Goal: Navigation & Orientation: Find specific page/section

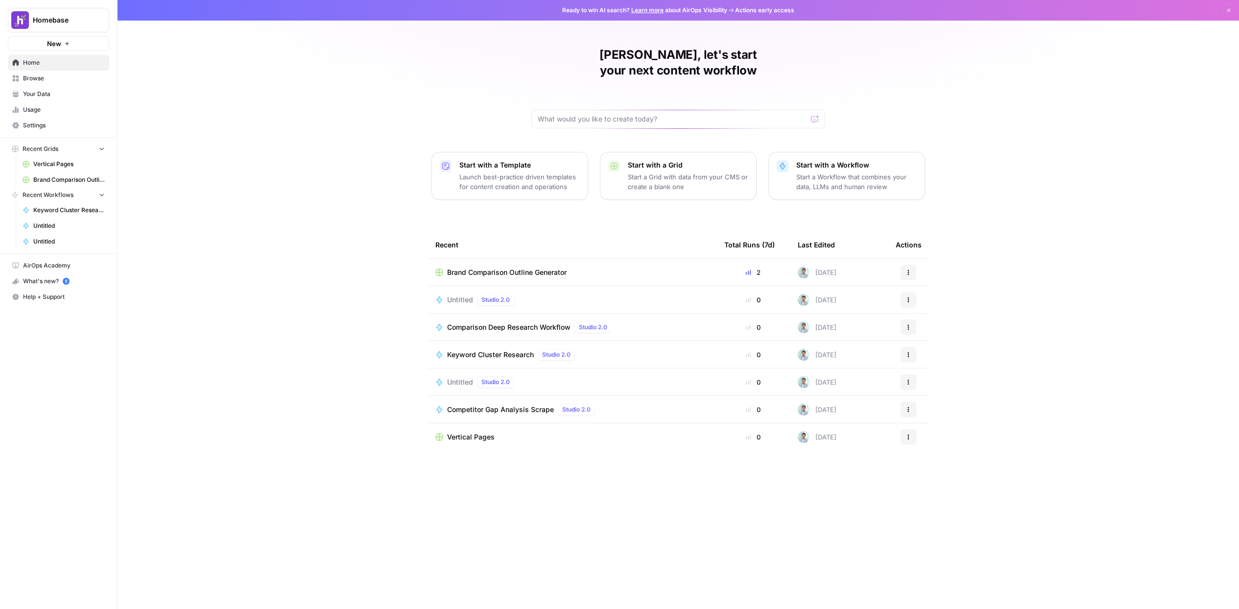
click at [306, 248] on div "[PERSON_NAME], let's start your next content workflow Start with a Template Lau…" at bounding box center [679, 304] width 1122 height 609
click at [67, 80] on span "Browse" at bounding box center [64, 78] width 82 height 9
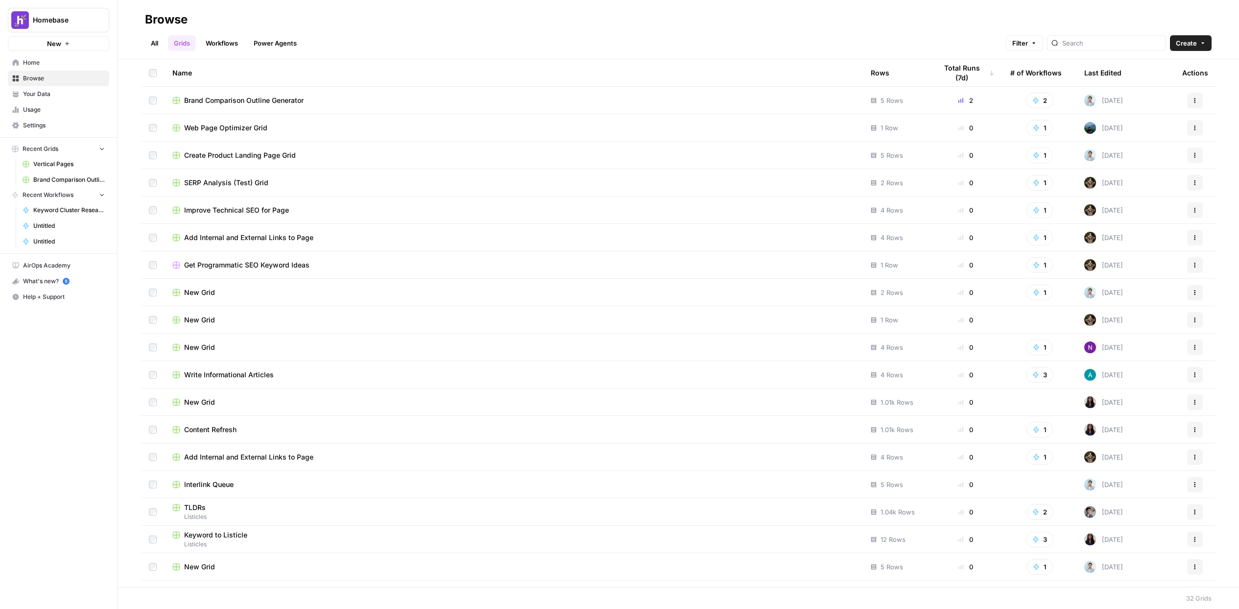
click at [91, 212] on span "Keyword Cluster Research" at bounding box center [69, 210] width 72 height 9
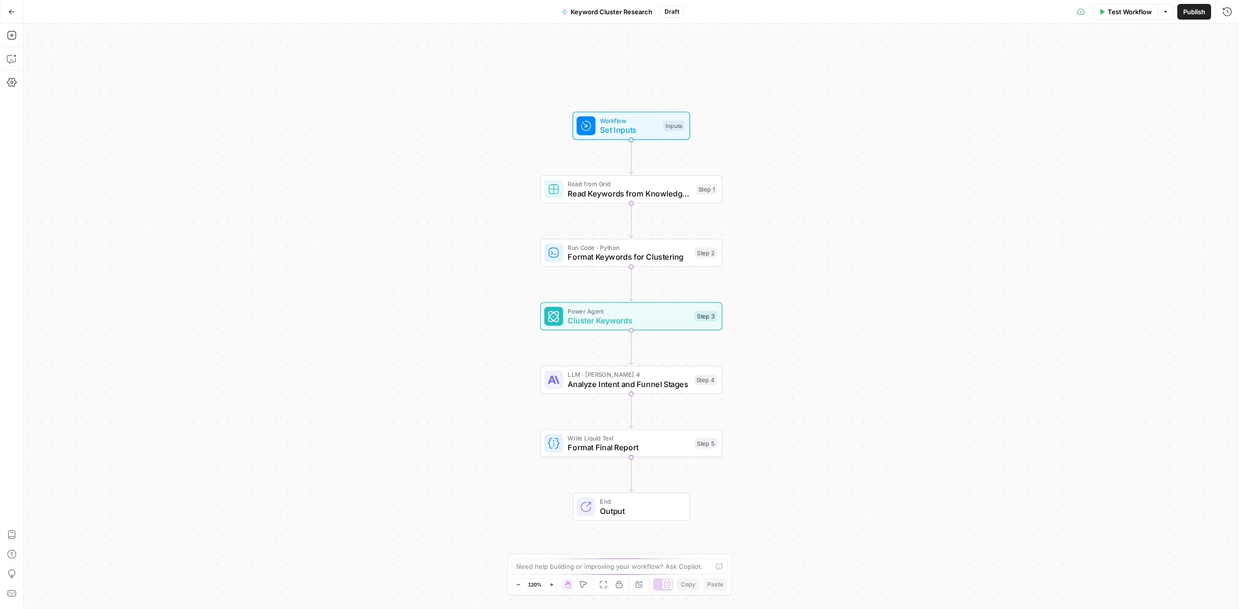
click at [13, 12] on icon "button" at bounding box center [11, 11] width 7 height 7
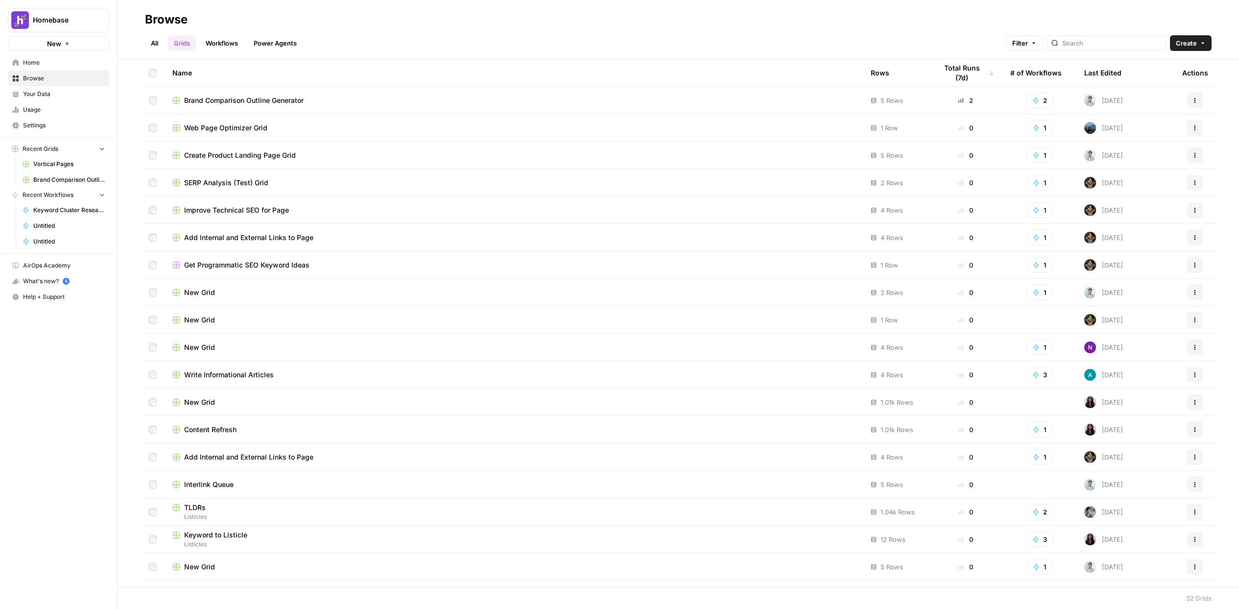
click at [70, 91] on span "Your Data" at bounding box center [64, 94] width 82 height 9
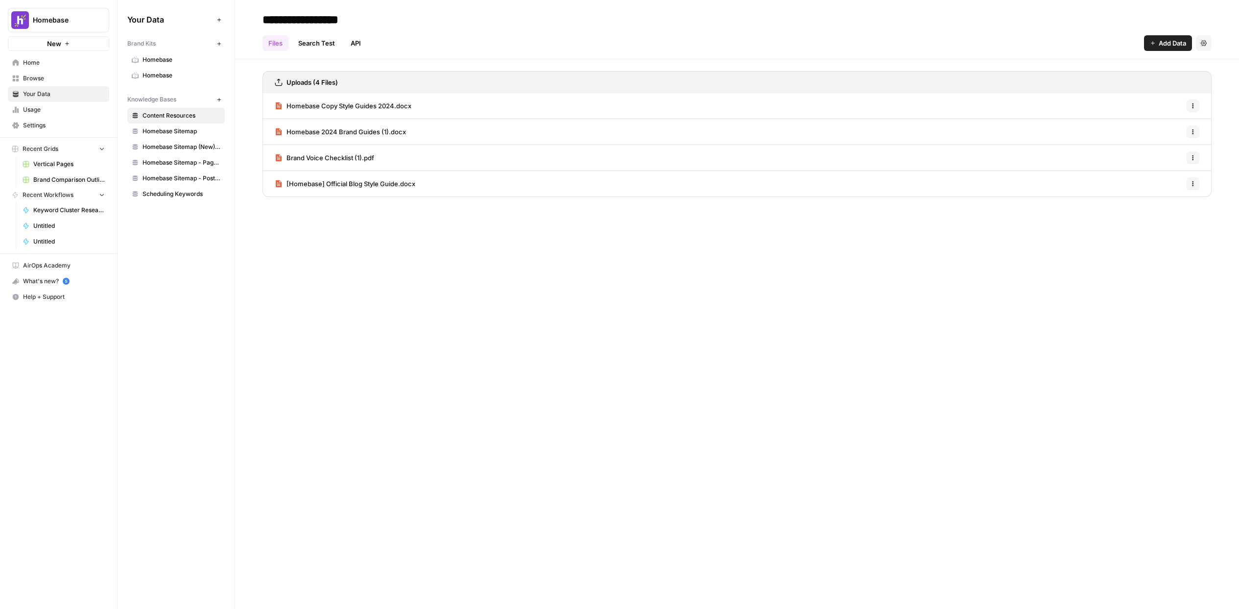
click at [76, 167] on span "Vertical Pages" at bounding box center [69, 164] width 72 height 9
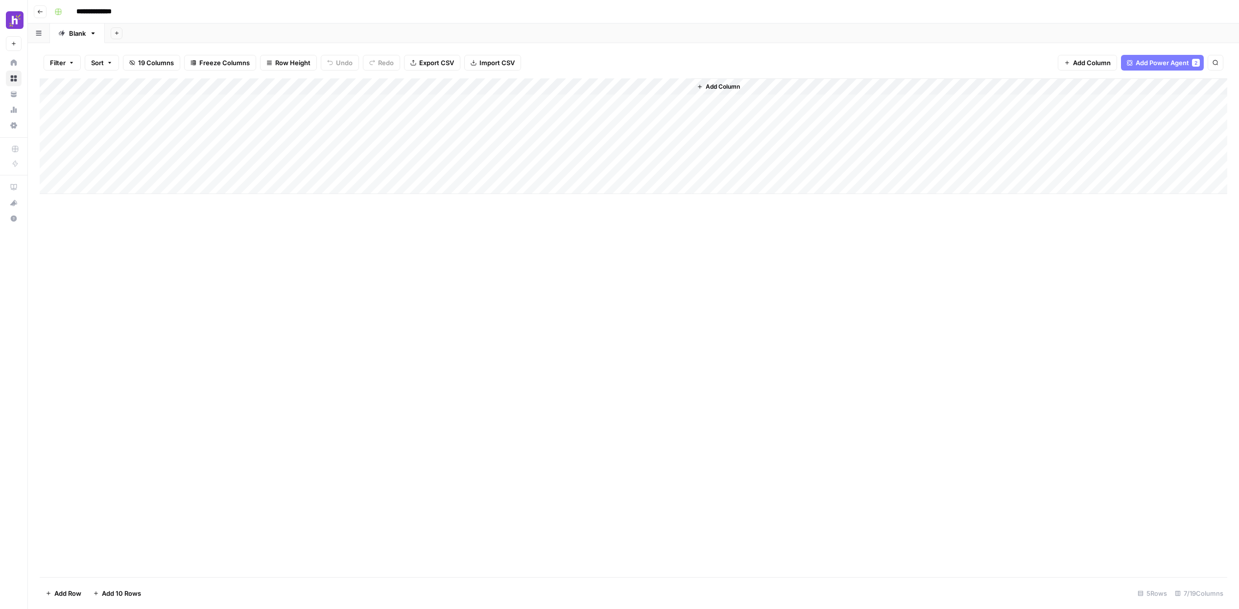
click at [45, 12] on button "Go back" at bounding box center [40, 11] width 13 height 13
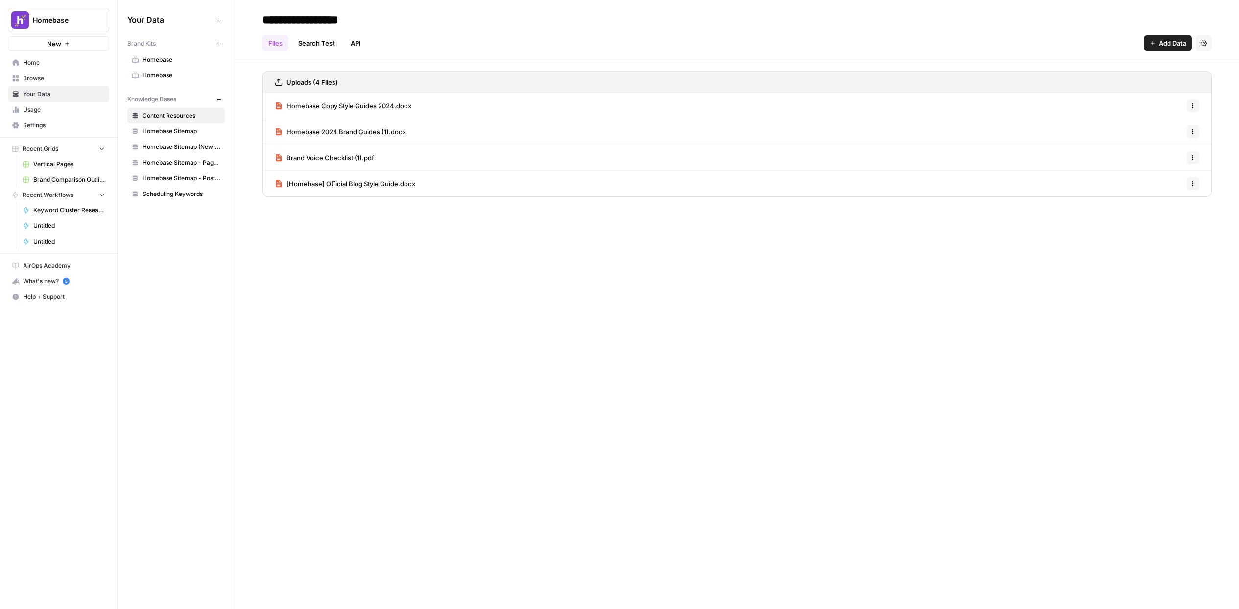
click at [43, 64] on span "Home" at bounding box center [64, 62] width 82 height 9
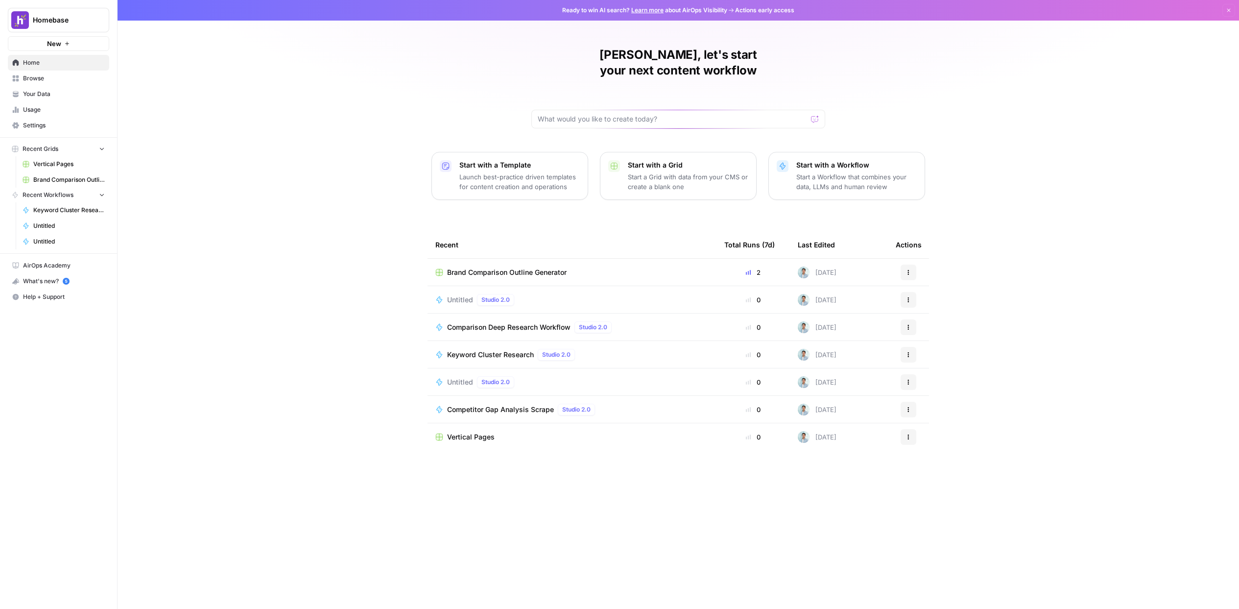
click at [309, 211] on div "[PERSON_NAME], let's start your next content workflow Start with a Template Lau…" at bounding box center [679, 304] width 1122 height 609
click at [193, 124] on div "[PERSON_NAME], let's start your next content workflow Start with a Template Lau…" at bounding box center [679, 304] width 1122 height 609
click at [70, 93] on span "Your Data" at bounding box center [64, 94] width 82 height 9
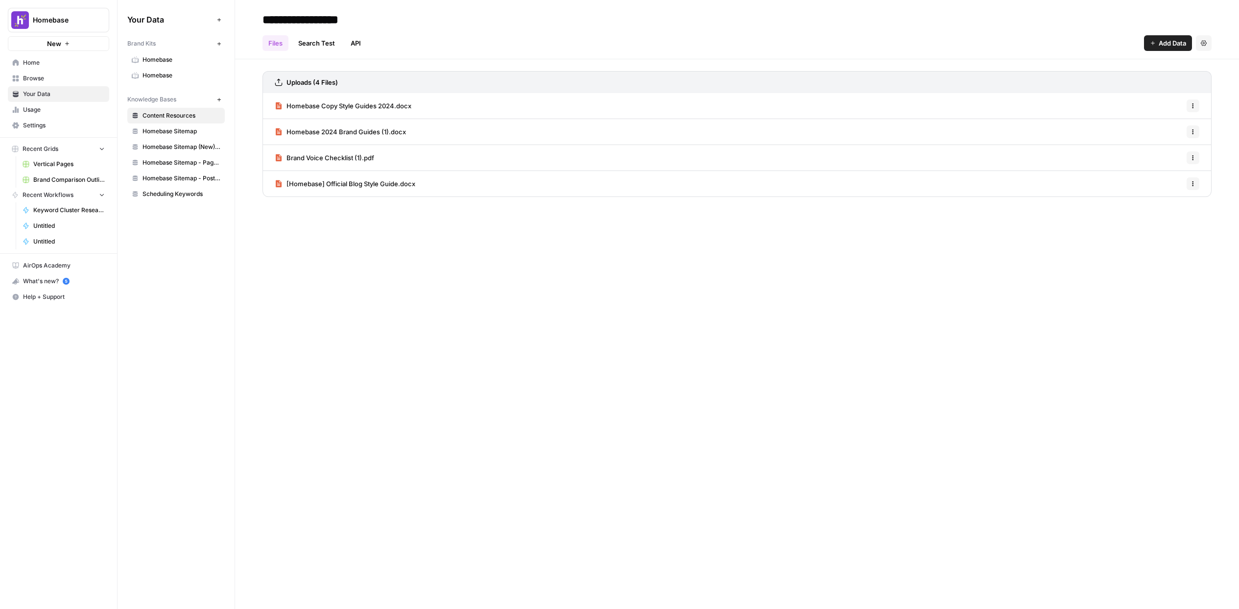
click at [177, 60] on span "Homebase" at bounding box center [182, 59] width 78 height 9
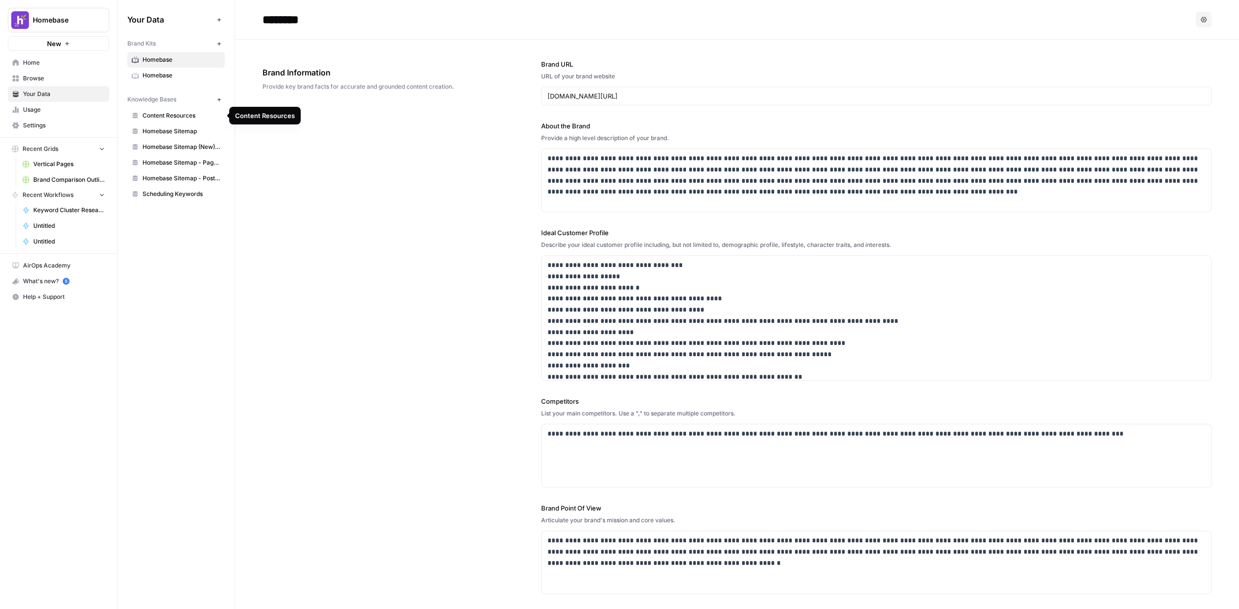
click at [190, 112] on span "Content Resources" at bounding box center [182, 115] width 78 height 9
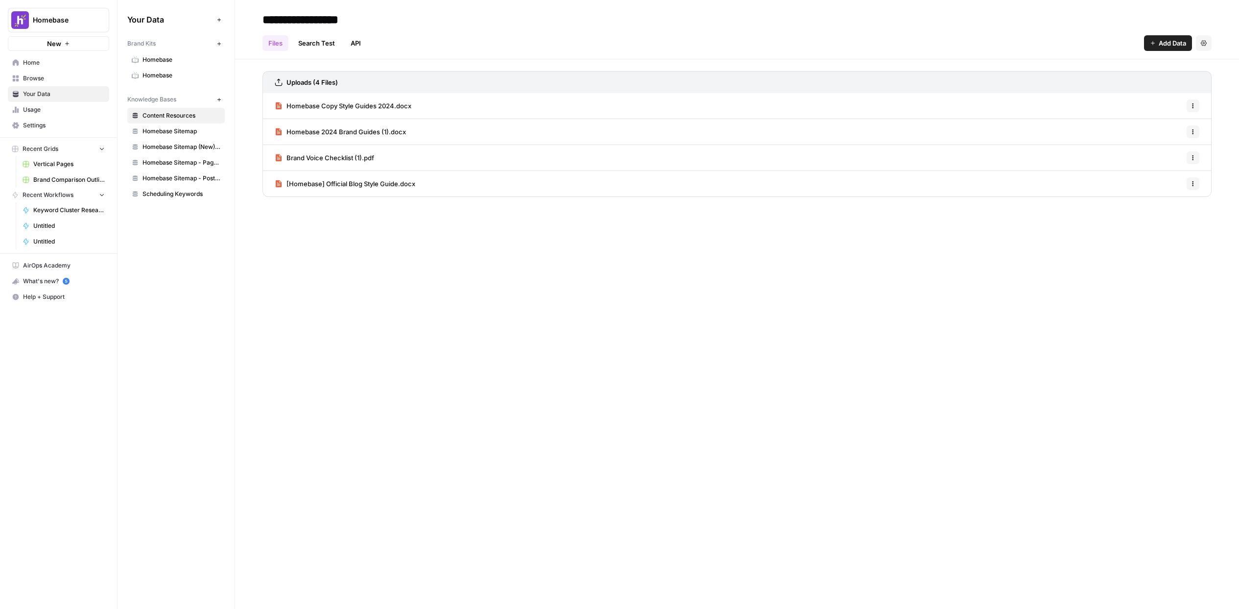
click at [183, 58] on span "Homebase" at bounding box center [182, 59] width 78 height 9
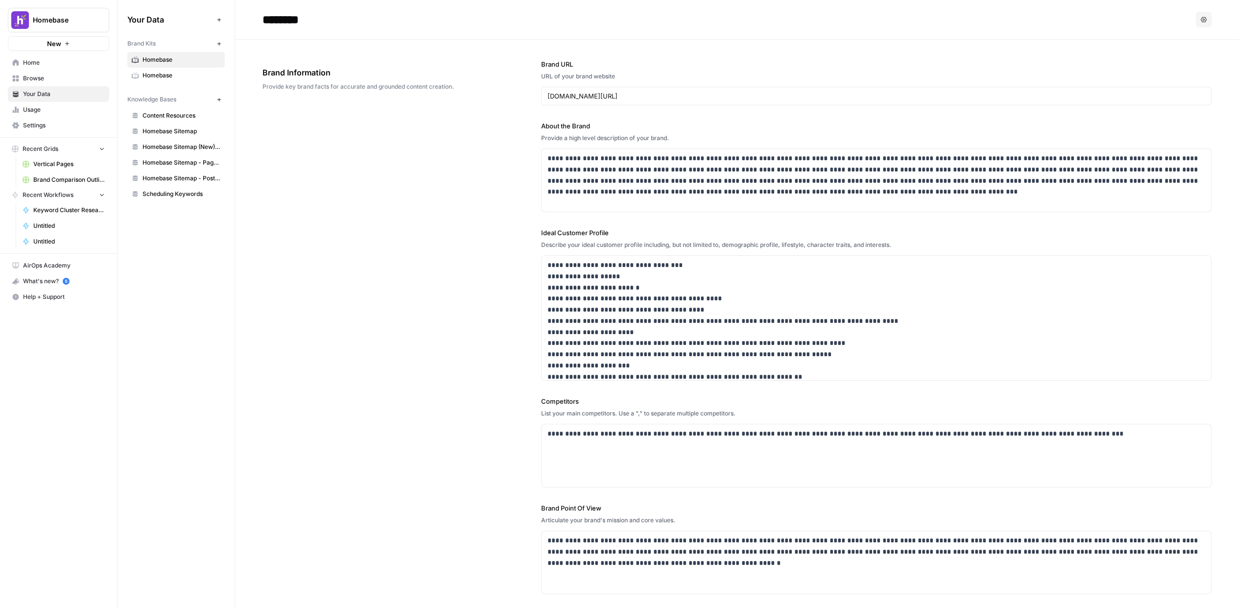
click at [185, 73] on span "Homebase" at bounding box center [182, 75] width 78 height 9
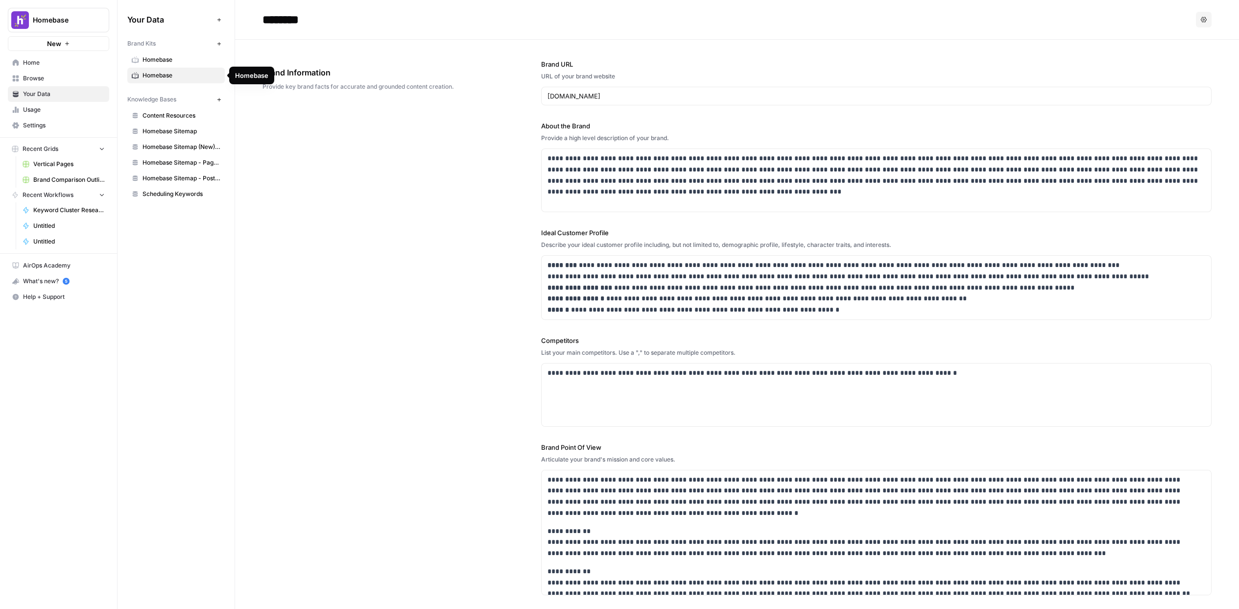
click at [193, 116] on span "Content Resources" at bounding box center [182, 115] width 78 height 9
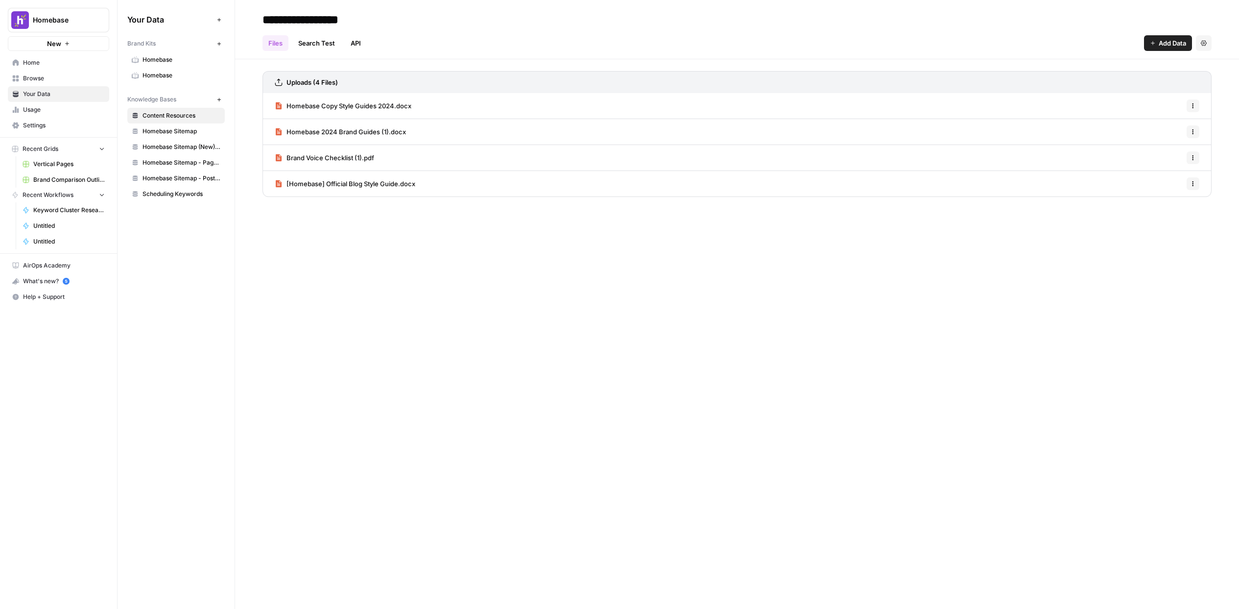
click at [94, 61] on span "Home" at bounding box center [64, 62] width 82 height 9
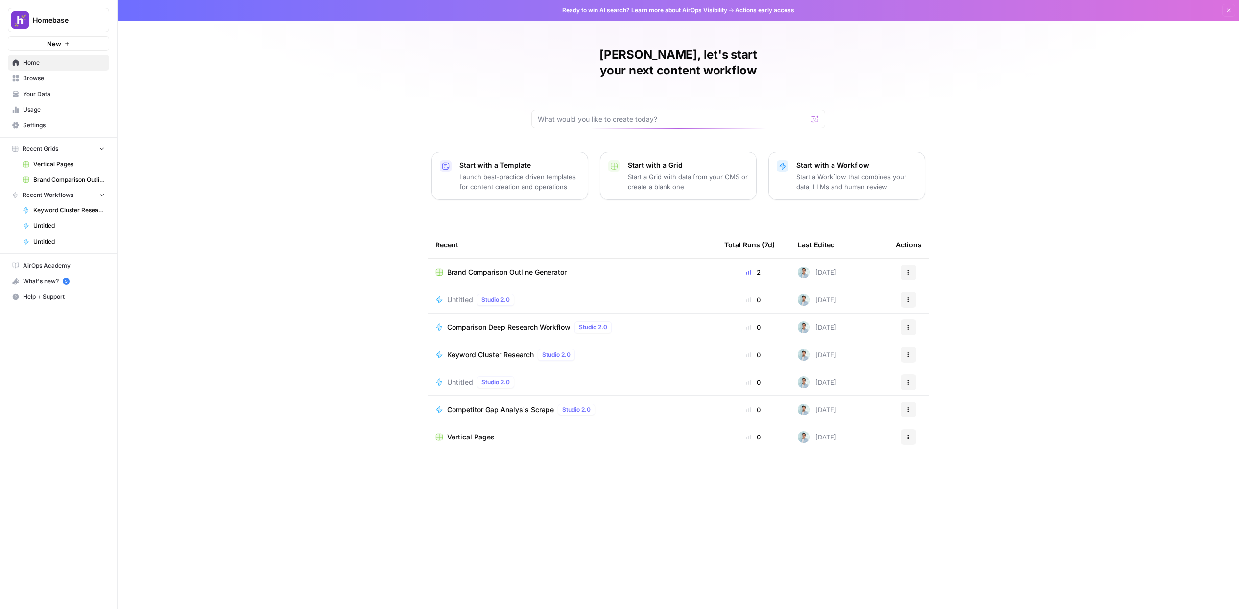
click at [576, 120] on div "[PERSON_NAME], let's start your next content workflow Start with a Template Lau…" at bounding box center [679, 304] width 1122 height 609
drag, startPoint x: 800, startPoint y: 177, endPoint x: 784, endPoint y: 196, distance: 25.0
click at [784, 196] on div "[PERSON_NAME], let's start your next content workflow Start with a Template Lau…" at bounding box center [679, 304] width 1122 height 609
click at [67, 45] on icon "button" at bounding box center [67, 44] width 6 height 6
